Goal: Task Accomplishment & Management: Manage account settings

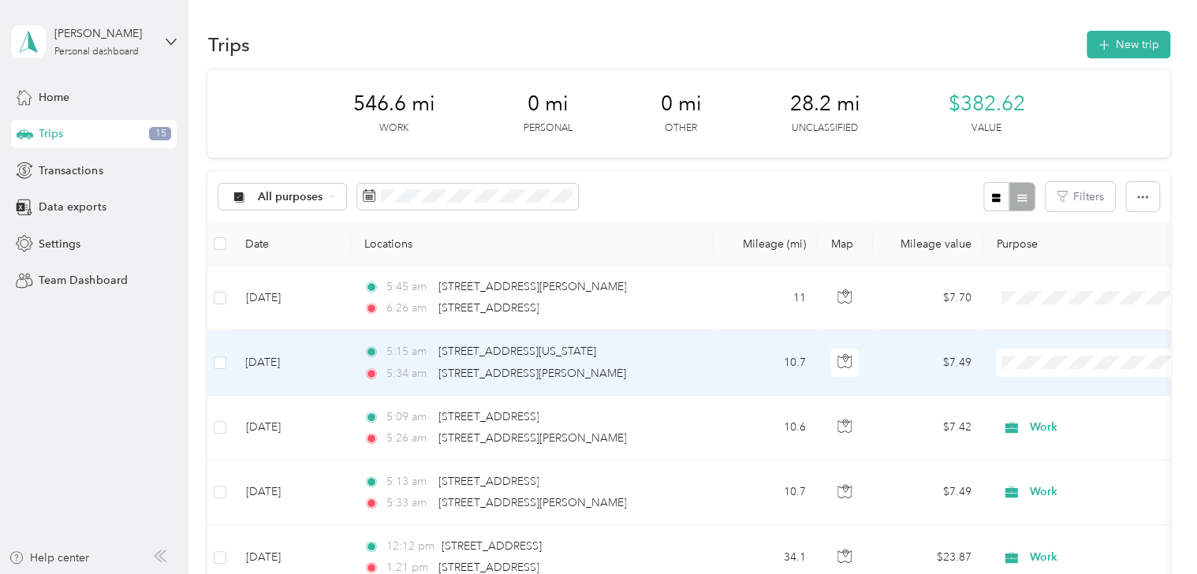
click at [1053, 147] on li "Work" at bounding box center [1101, 139] width 209 height 28
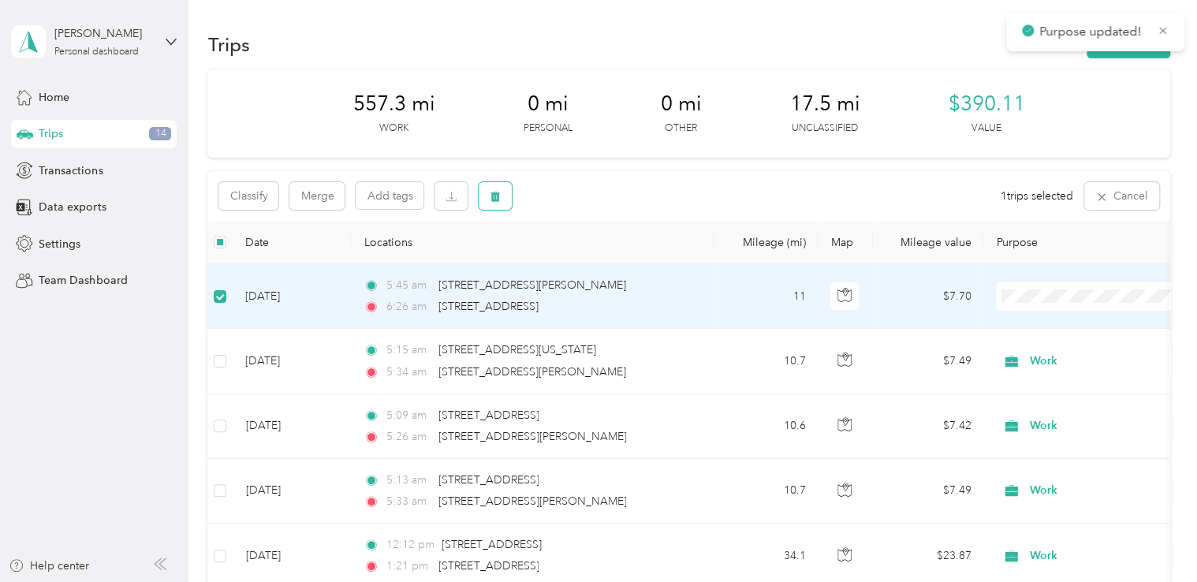
click at [492, 194] on icon "button" at bounding box center [495, 197] width 9 height 10
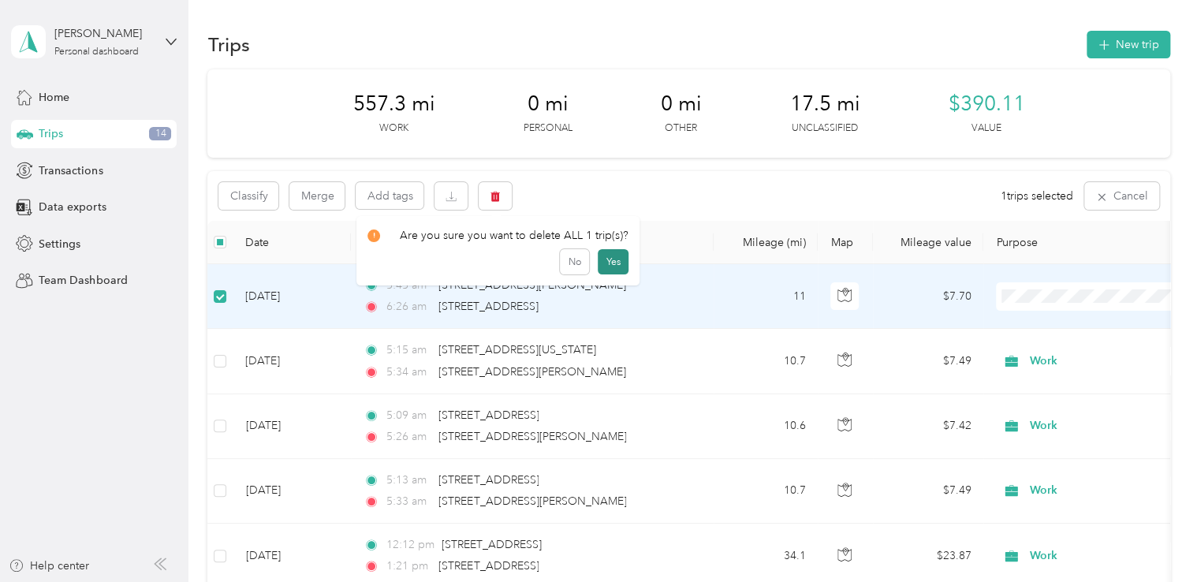
click at [613, 267] on button "Yes" at bounding box center [613, 261] width 31 height 25
